Goal: Book appointment/travel/reservation

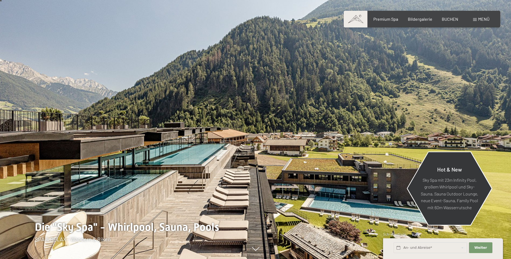
scroll to position [27, 0]
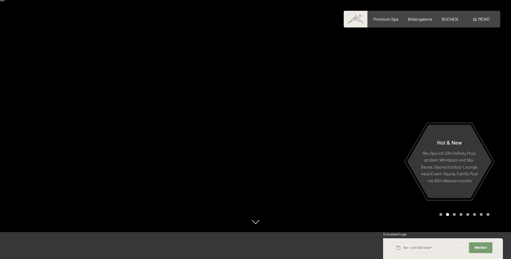
click at [454, 215] on div "Carousel Page 3" at bounding box center [454, 214] width 3 height 3
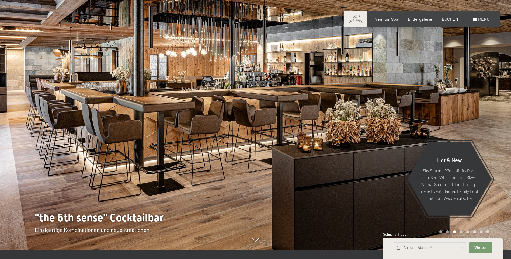
scroll to position [0, 0]
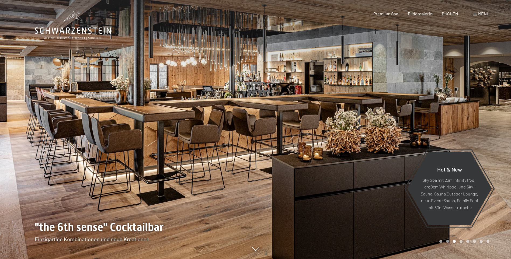
click at [460, 241] on div "Carousel Page 4" at bounding box center [460, 241] width 3 height 3
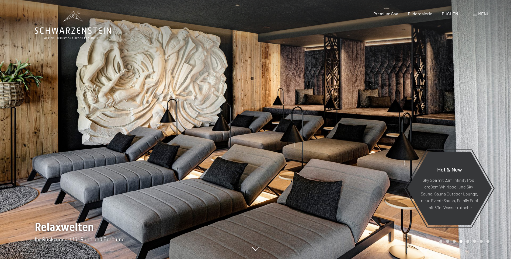
click at [467, 241] on div "Carousel Page 5" at bounding box center [467, 241] width 3 height 3
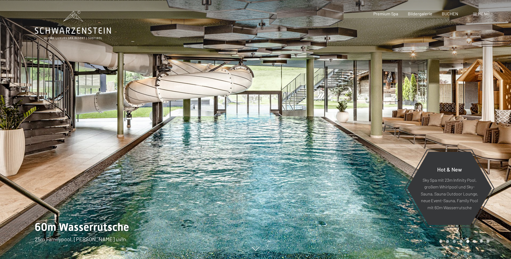
click at [474, 240] on div "Carousel Page 6" at bounding box center [474, 241] width 3 height 3
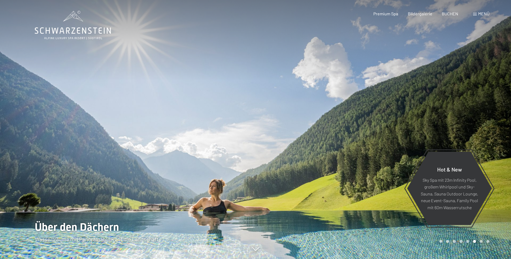
click at [466, 241] on div "Carousel Page 5" at bounding box center [467, 241] width 3 height 3
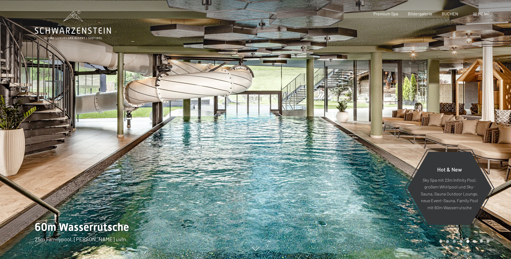
click at [480, 241] on div "Carousel Page 7" at bounding box center [481, 241] width 3 height 3
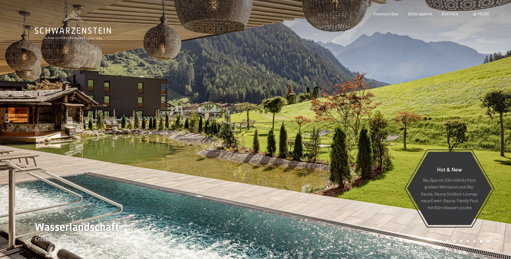
click at [489, 242] on div "Carousel Page 8" at bounding box center [487, 241] width 3 height 3
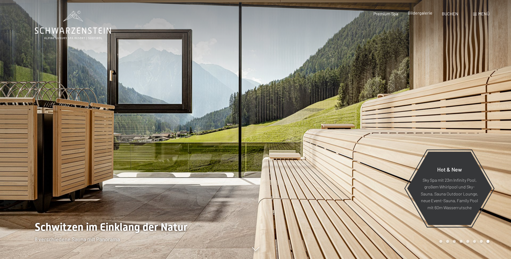
click at [416, 14] on span "Bildergalerie" at bounding box center [420, 12] width 25 height 5
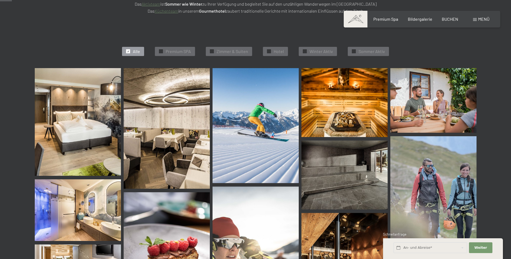
scroll to position [162, 0]
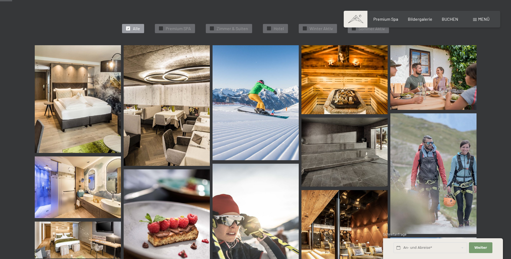
click at [161, 91] on img at bounding box center [167, 105] width 86 height 121
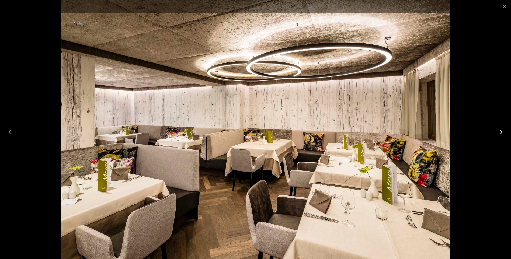
click at [502, 133] on button "Next slide" at bounding box center [499, 132] width 11 height 11
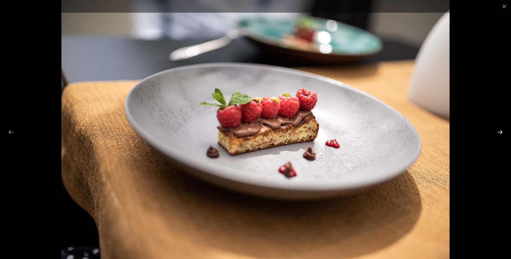
click at [501, 132] on button "Next slide" at bounding box center [499, 132] width 11 height 11
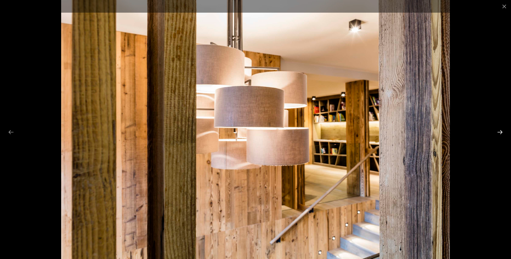
click at [501, 132] on button "Next slide" at bounding box center [499, 132] width 11 height 11
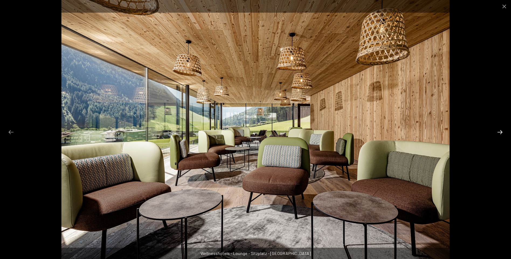
click at [501, 132] on button "Next slide" at bounding box center [499, 132] width 11 height 11
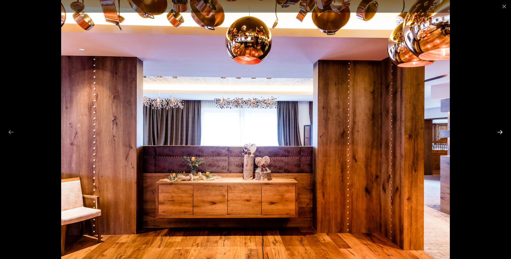
click at [501, 132] on button "Next slide" at bounding box center [499, 132] width 11 height 11
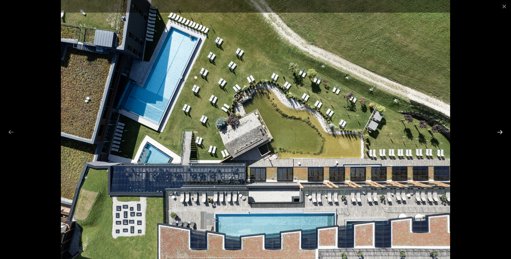
click at [501, 132] on button "Next slide" at bounding box center [499, 132] width 11 height 11
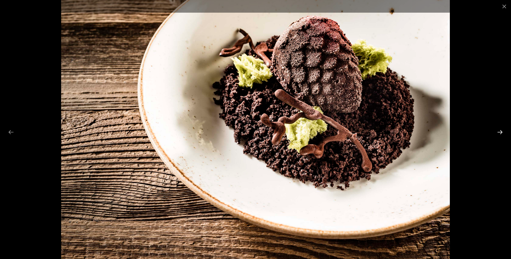
click at [501, 132] on button "Next slide" at bounding box center [499, 132] width 11 height 11
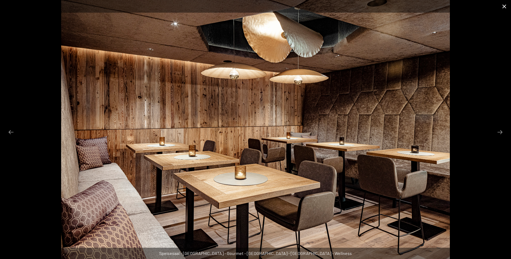
click at [504, 5] on button "Close gallery" at bounding box center [503, 6] width 13 height 13
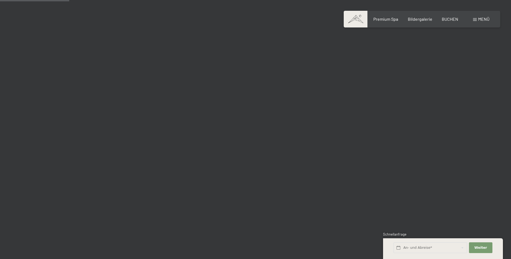
scroll to position [942, 0]
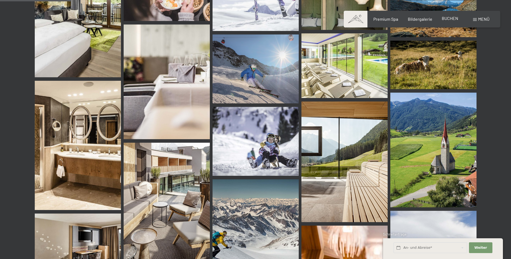
click at [457, 20] on span "BUCHEN" at bounding box center [450, 18] width 16 height 5
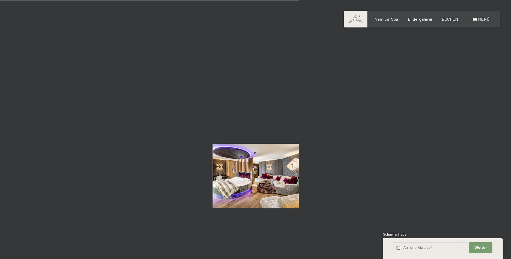
scroll to position [3985, 0]
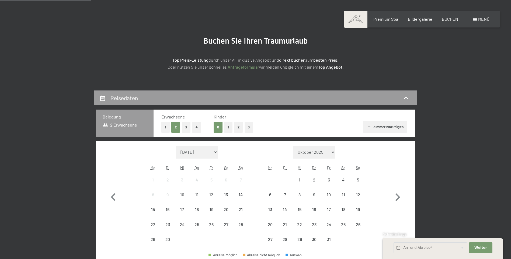
scroll to position [108, 0]
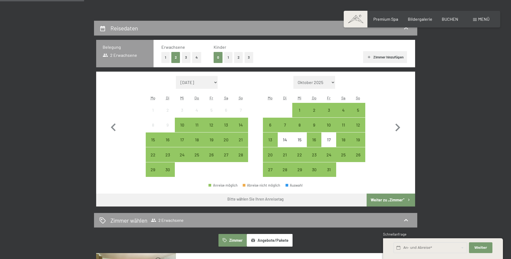
click at [333, 83] on select "Oktober 2025 November 2025 Dezember 2025 Januar 2026 Februar 2026 März 2026 Apr…" at bounding box center [314, 82] width 42 height 13
select select "2025-10-01"
select select "2025-11-01"
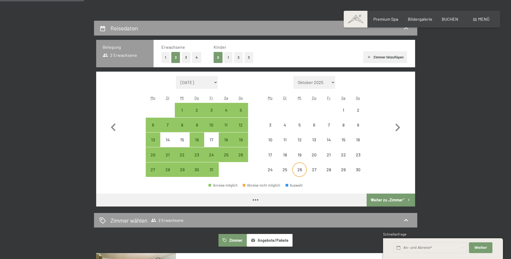
select select "2025-10-01"
select select "2025-11-01"
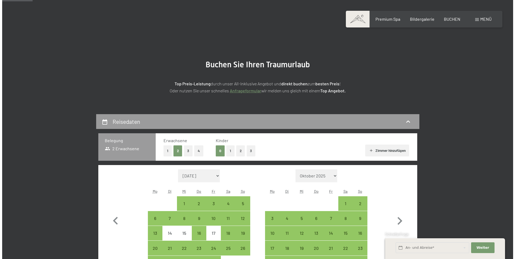
scroll to position [0, 0]
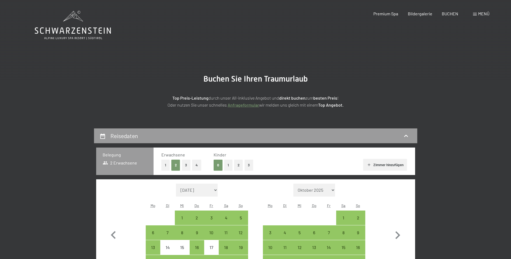
click at [475, 13] on span at bounding box center [475, 14] width 4 height 3
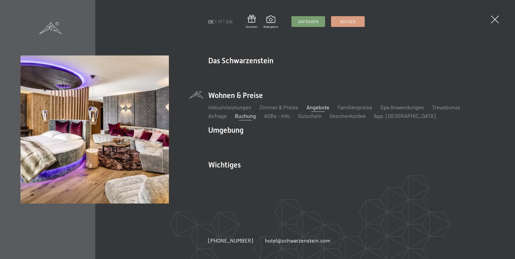
click at [315, 110] on li "Angebote Liste" at bounding box center [317, 107] width 23 height 8
click at [317, 108] on link "Angebote" at bounding box center [317, 107] width 23 height 6
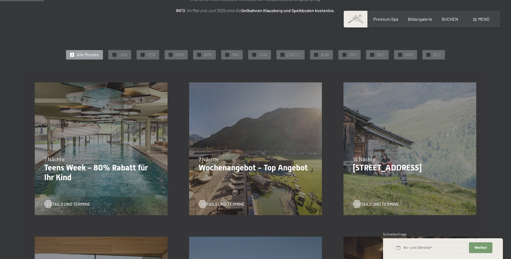
scroll to position [108, 0]
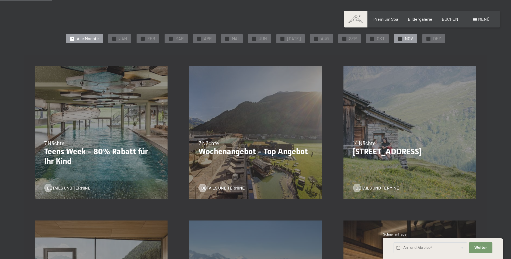
click at [400, 41] on div "✓ NOV" at bounding box center [405, 38] width 23 height 9
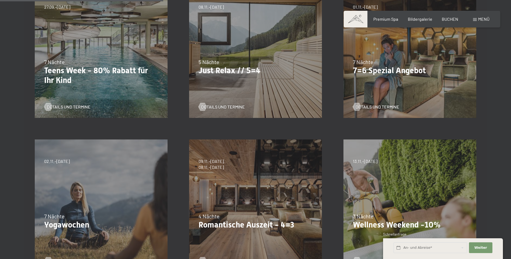
scroll to position [188, 0]
click at [238, 108] on span "Details und Termine" at bounding box center [229, 107] width 44 height 6
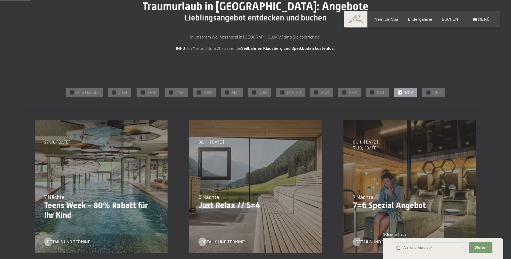
scroll to position [0, 0]
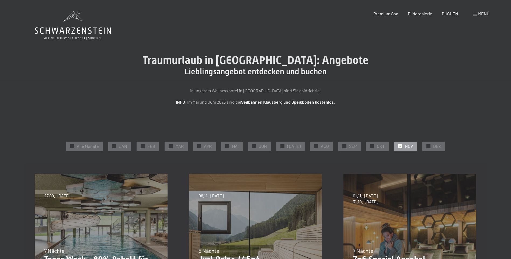
click at [399, 146] on span "✓" at bounding box center [400, 146] width 2 height 4
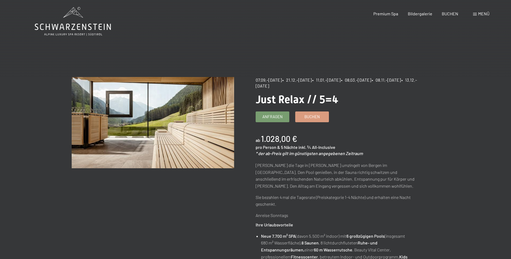
scroll to position [54, 0]
